Goal: Task Accomplishment & Management: Manage account settings

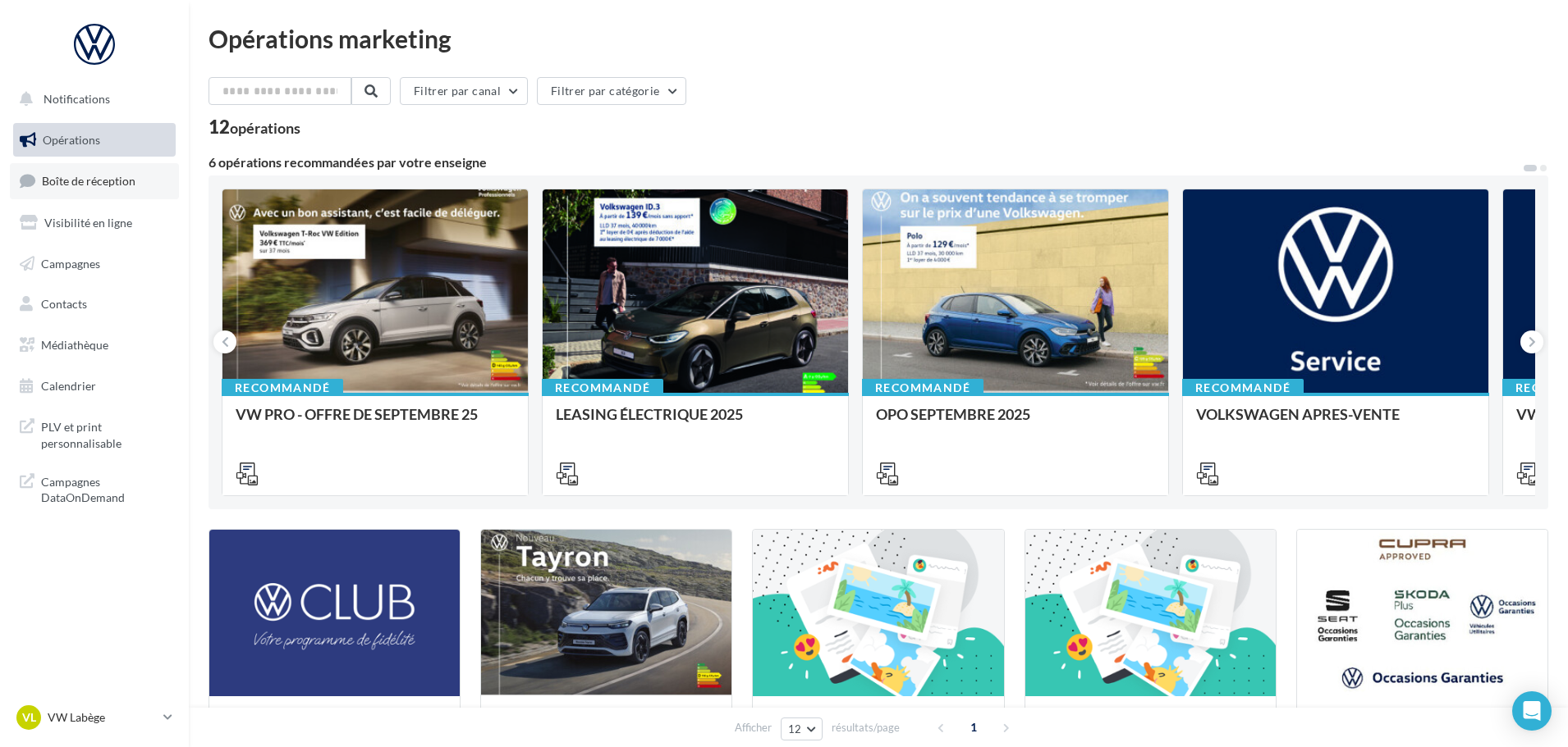
click at [69, 178] on span "Boîte de réception" at bounding box center [89, 180] width 93 height 14
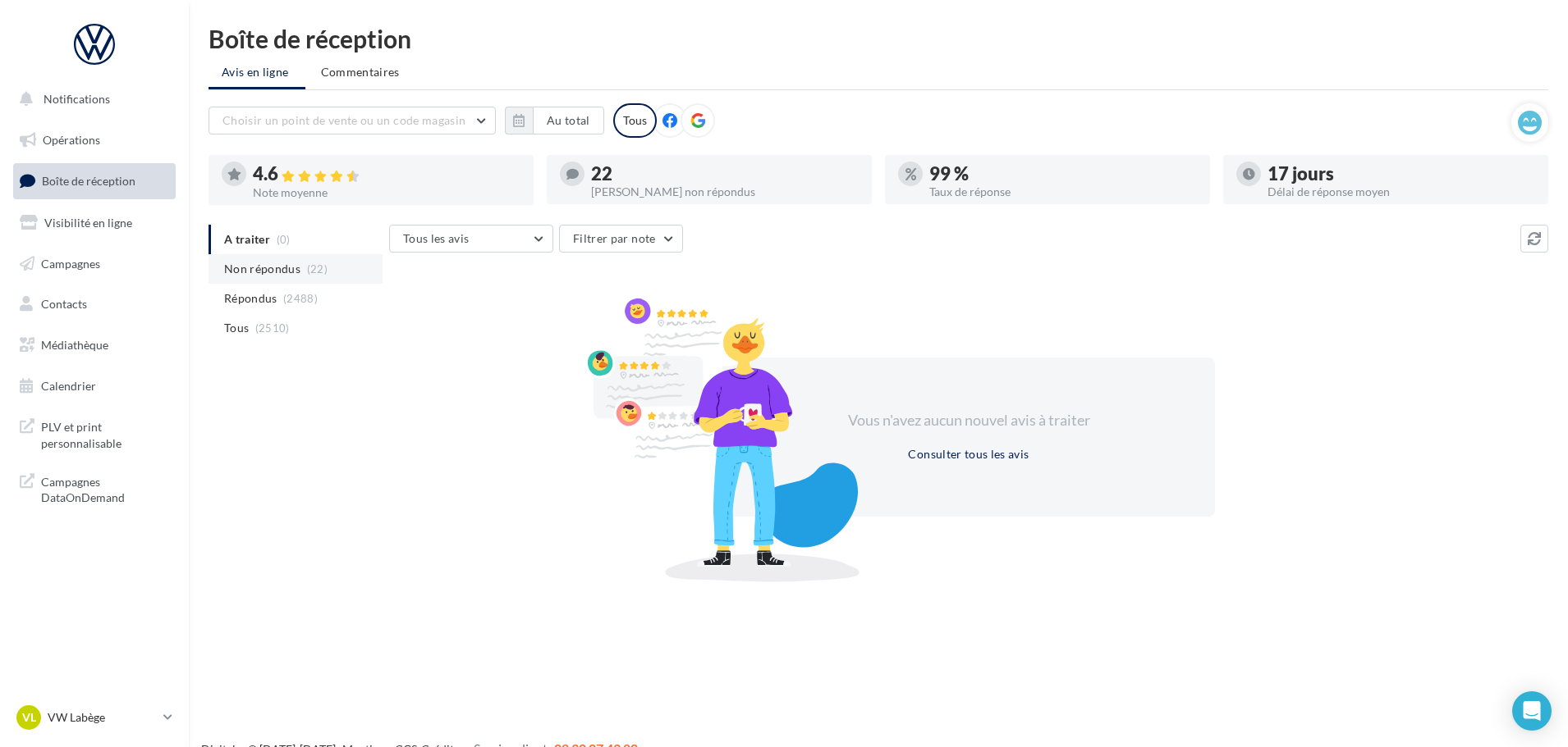
click at [261, 265] on span "Non répondus" at bounding box center [262, 269] width 77 height 16
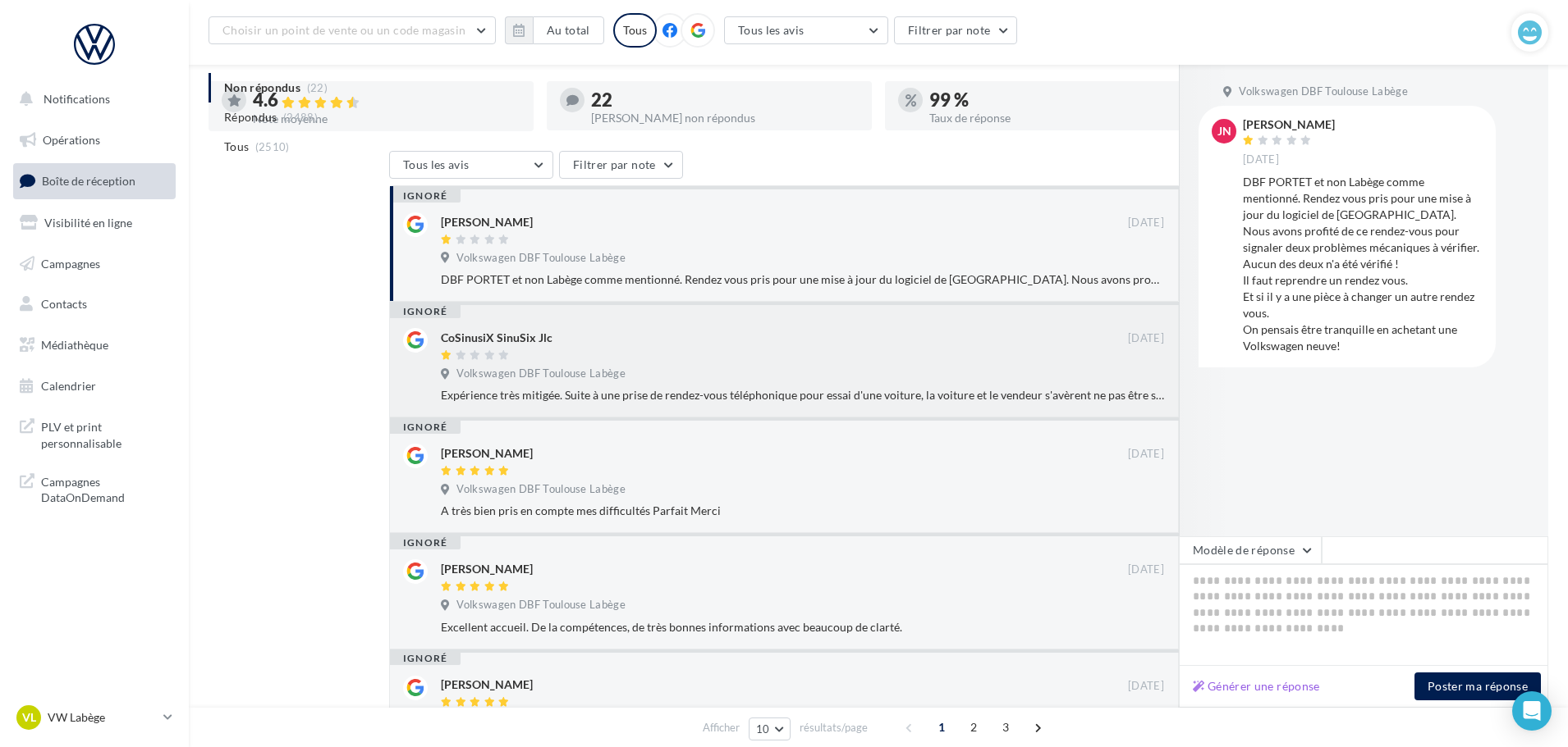
scroll to position [505, 0]
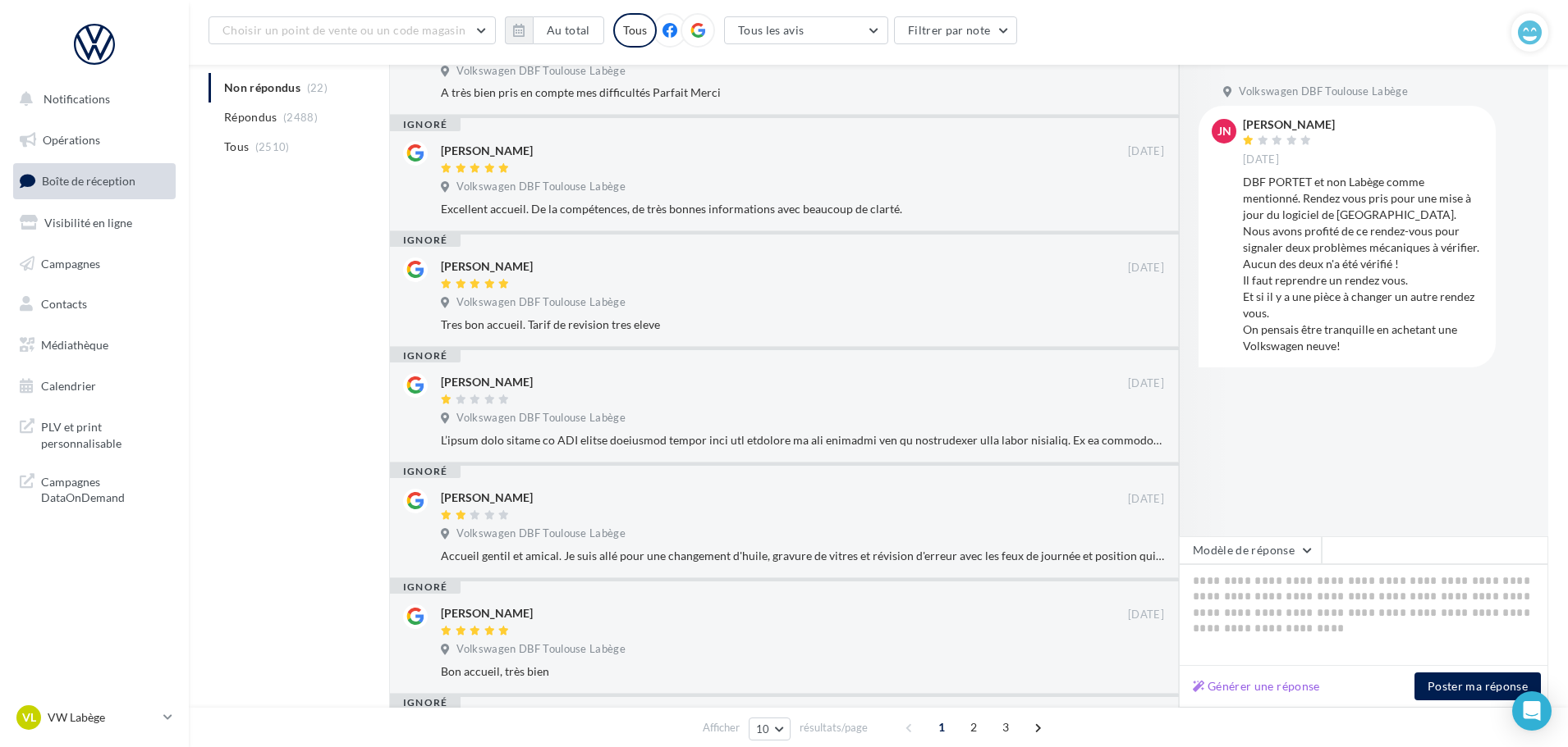
click at [157, 696] on nav "Notifications Opérations Boîte de réception Visibilité en ligne Campagnes Conta…" at bounding box center [94, 374] width 189 height 747
click at [159, 713] on link "VL VW Labège vw-kear-31670" at bounding box center [94, 718] width 163 height 31
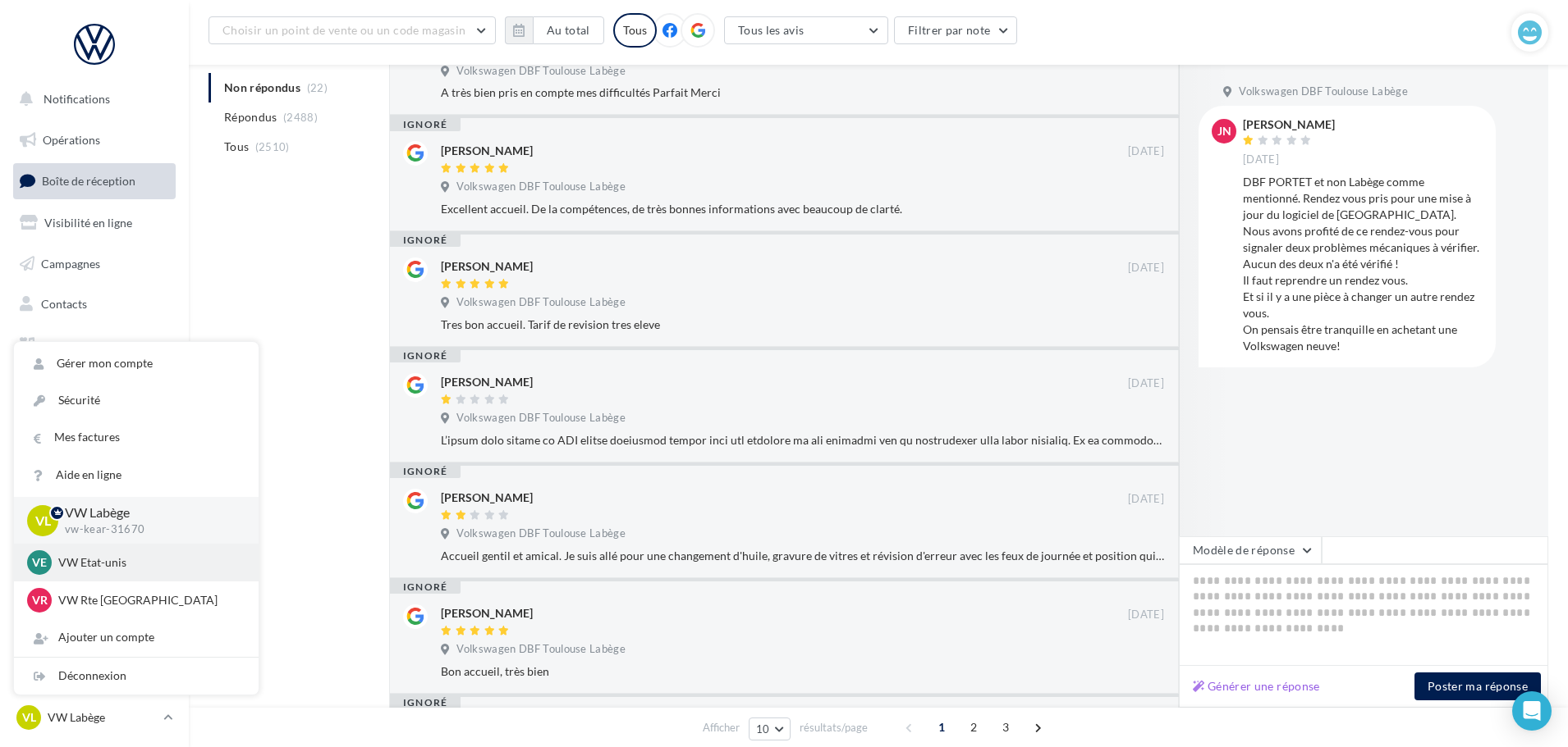
click at [144, 561] on p "VW Etat-unis" at bounding box center [149, 563] width 181 height 16
